Goal: Check status

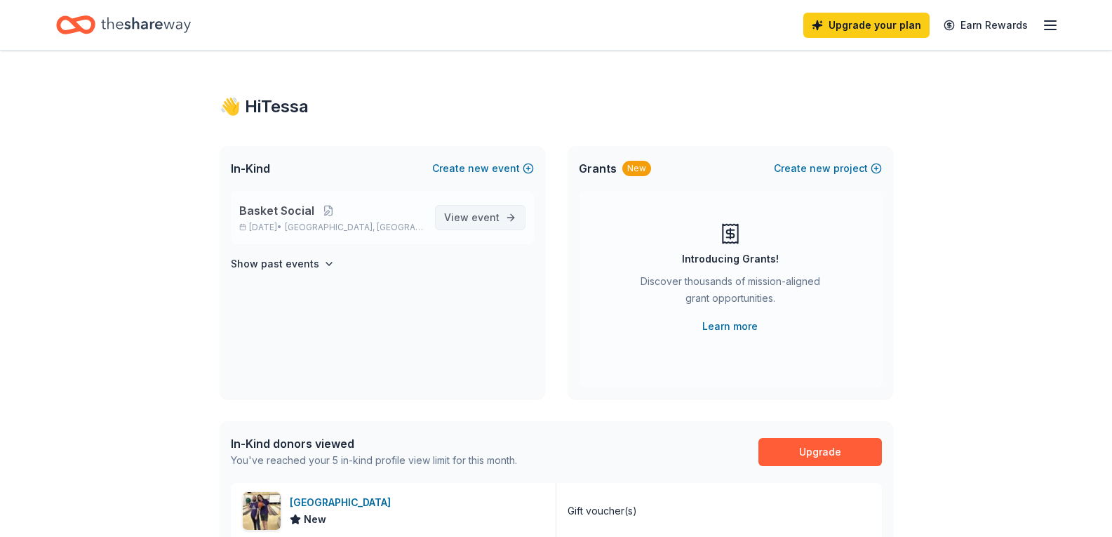
click at [472, 222] on span "View event" at bounding box center [471, 217] width 55 height 17
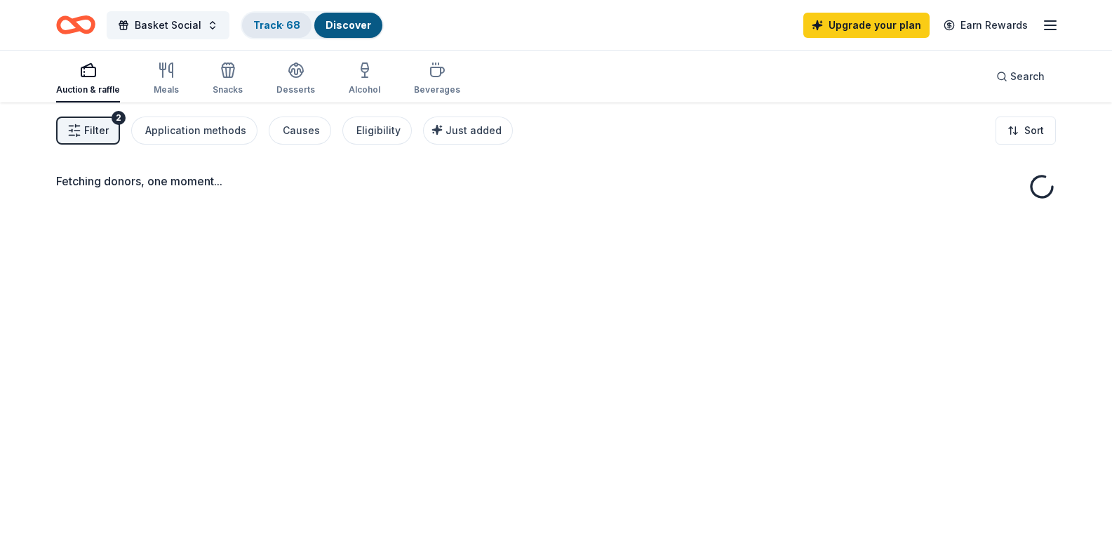
click at [279, 19] on link "Track · 68" at bounding box center [276, 25] width 47 height 12
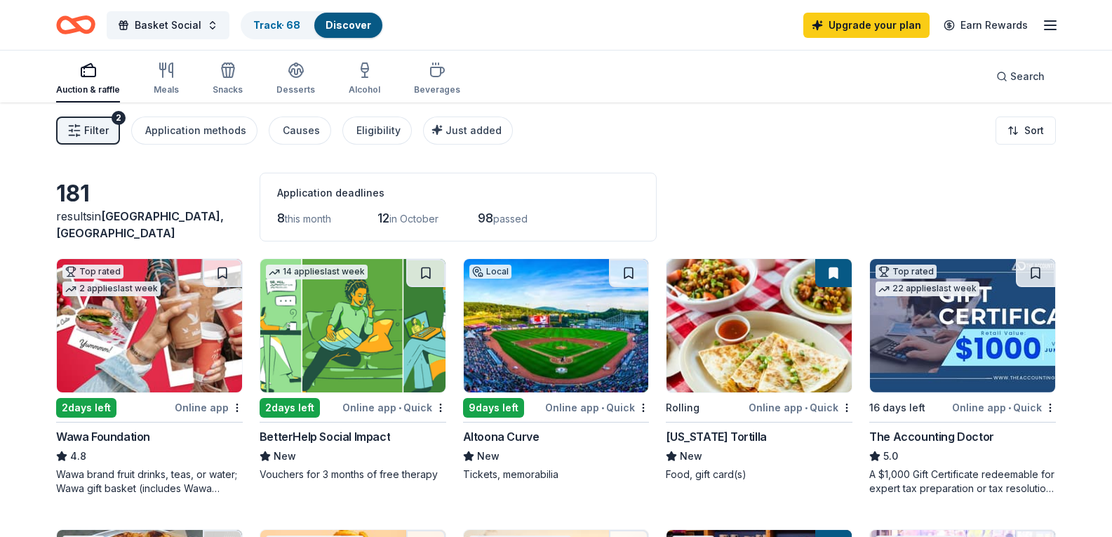
scroll to position [1, 0]
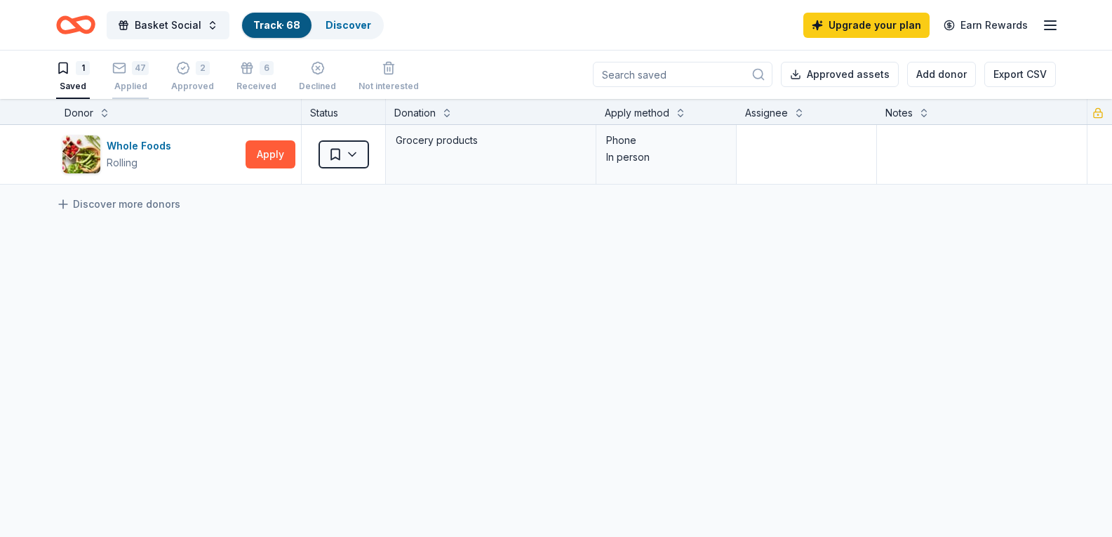
click at [138, 82] on div "Applied" at bounding box center [130, 86] width 36 height 11
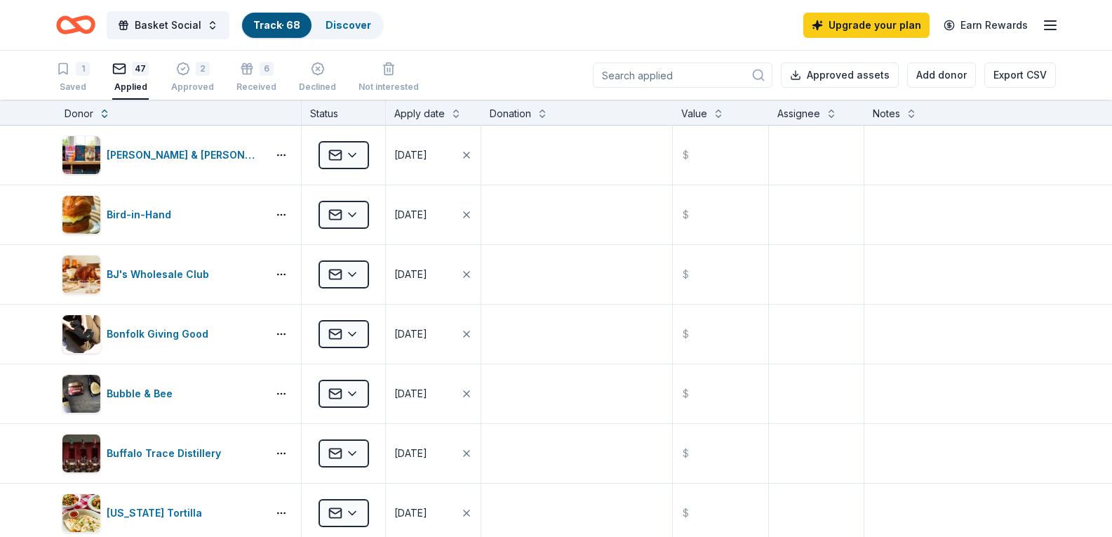
click at [6, 34] on div "Basket Social Track · 68 Discover Upgrade your plan Earn Rewards" at bounding box center [556, 25] width 1112 height 50
click at [354, 24] on div "Discover" at bounding box center [348, 25] width 68 height 25
